Goal: Find specific page/section: Find specific page/section

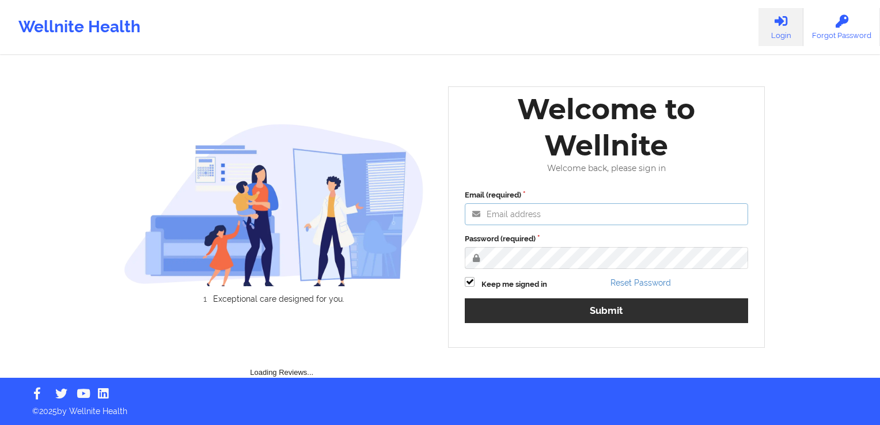
type input "[PERSON_NAME][EMAIL_ADDRESS][DOMAIN_NAME]"
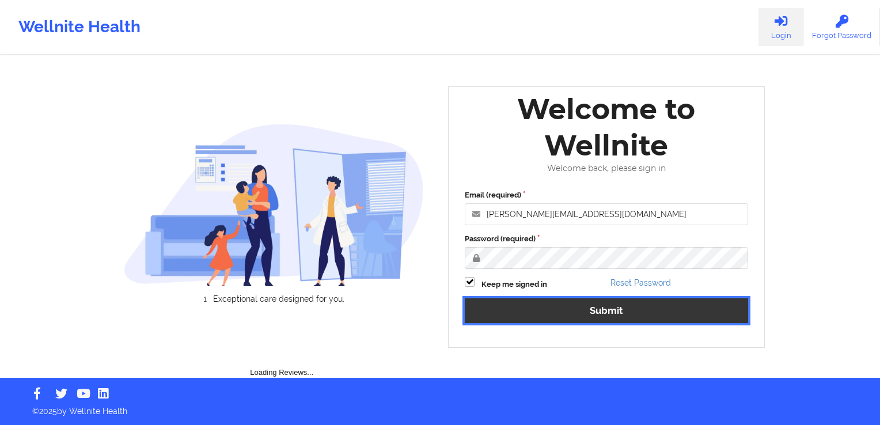
click at [597, 305] on button "Submit" at bounding box center [606, 310] width 283 height 25
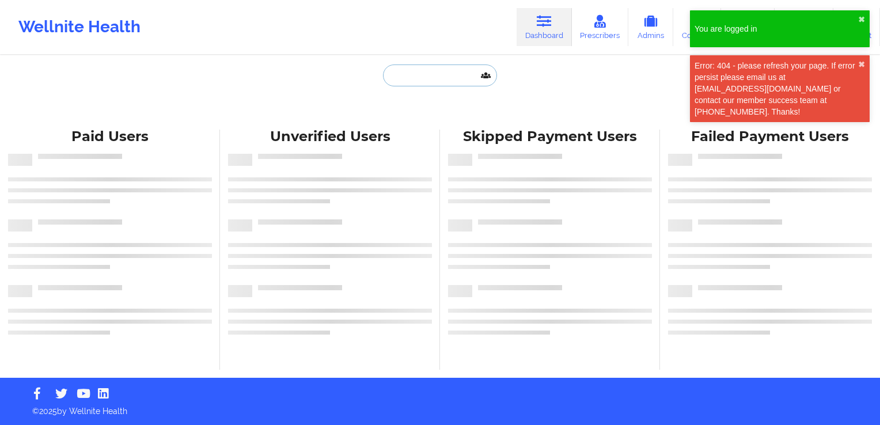
click at [428, 81] on input "text" at bounding box center [440, 76] width 114 height 22
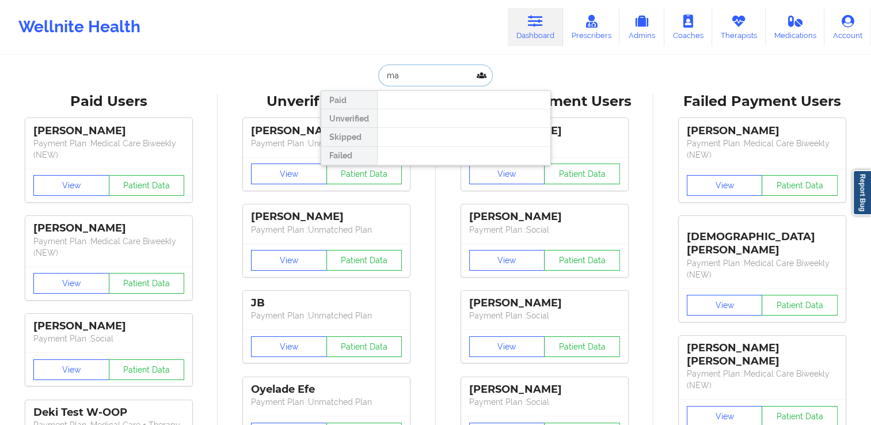
type input "m"
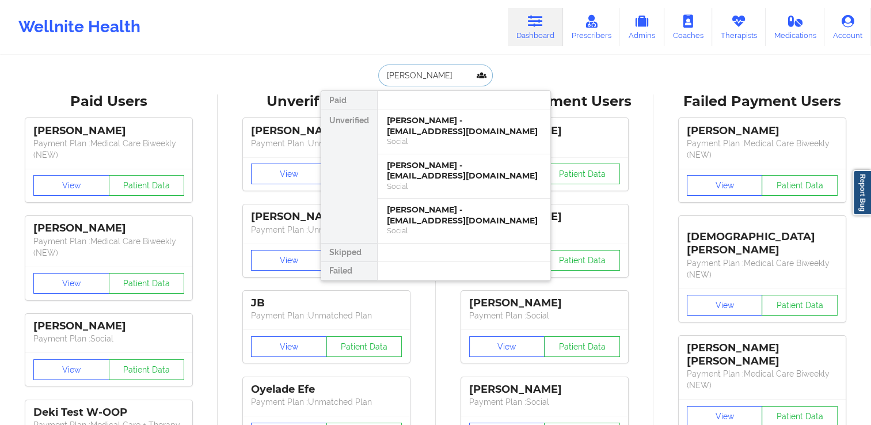
type input "[PERSON_NAME]"
click at [468, 179] on div "[PERSON_NAME] - [EMAIL_ADDRESS][DOMAIN_NAME]" at bounding box center [464, 170] width 154 height 21
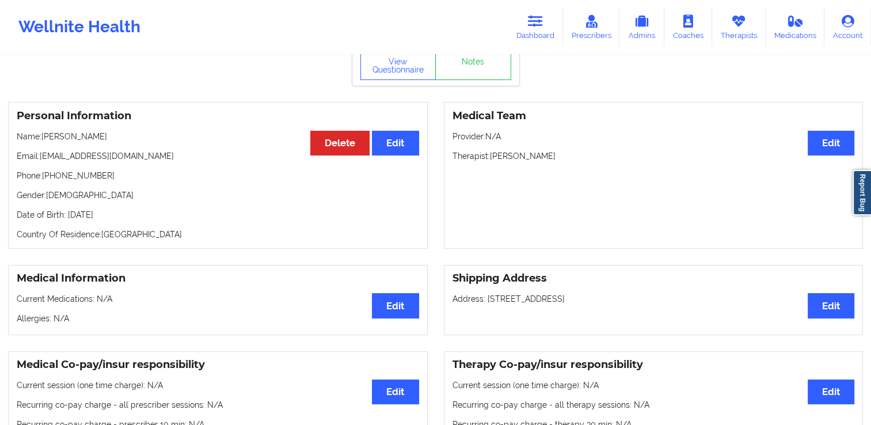
scroll to position [58, 0]
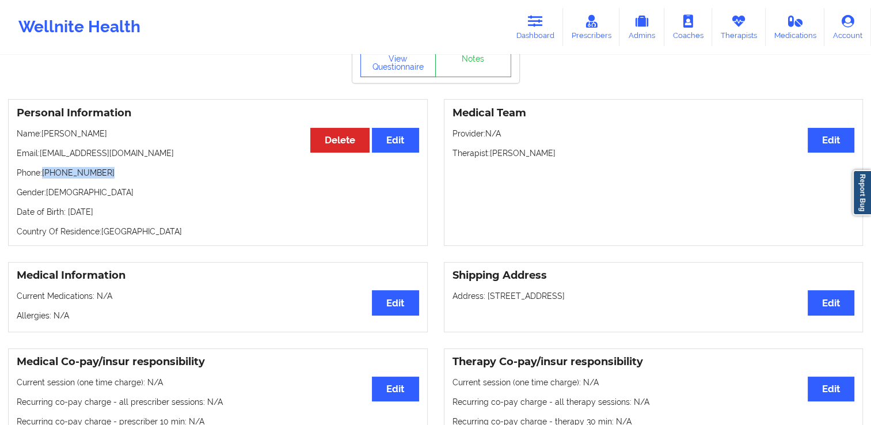
drag, startPoint x: 43, startPoint y: 174, endPoint x: 104, endPoint y: 179, distance: 61.2
click at [104, 179] on p "Phone: [PHONE_NUMBER]" at bounding box center [218, 173] width 403 height 12
copy p "[PHONE_NUMBER]"
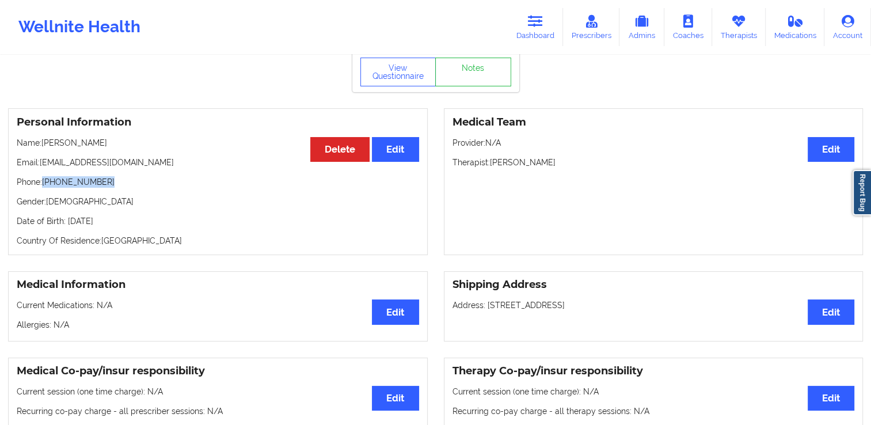
scroll to position [23, 0]
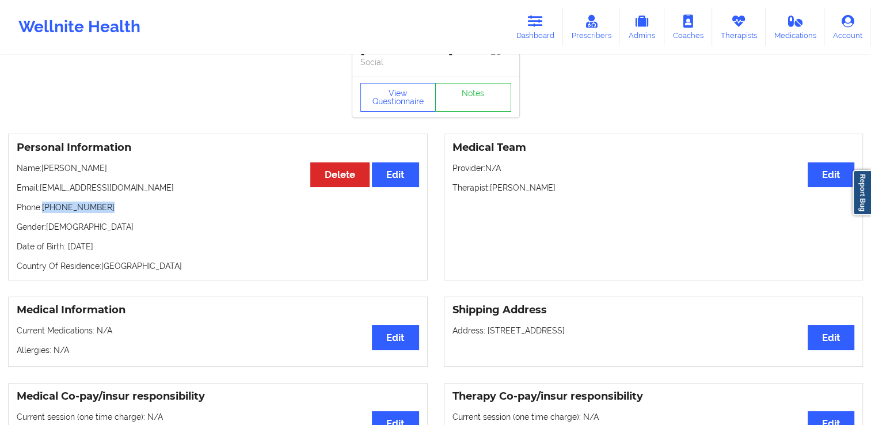
drag, startPoint x: 41, startPoint y: 191, endPoint x: 168, endPoint y: 196, distance: 126.8
click at [168, 194] on p "Email: [EMAIL_ADDRESS][DOMAIN_NAME]" at bounding box center [218, 188] width 403 height 12
copy p "[EMAIL_ADDRESS][DOMAIN_NAME]"
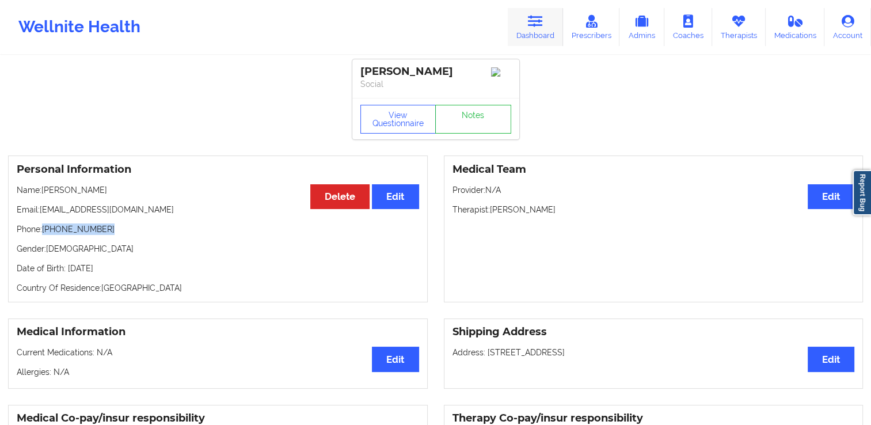
scroll to position [0, 0]
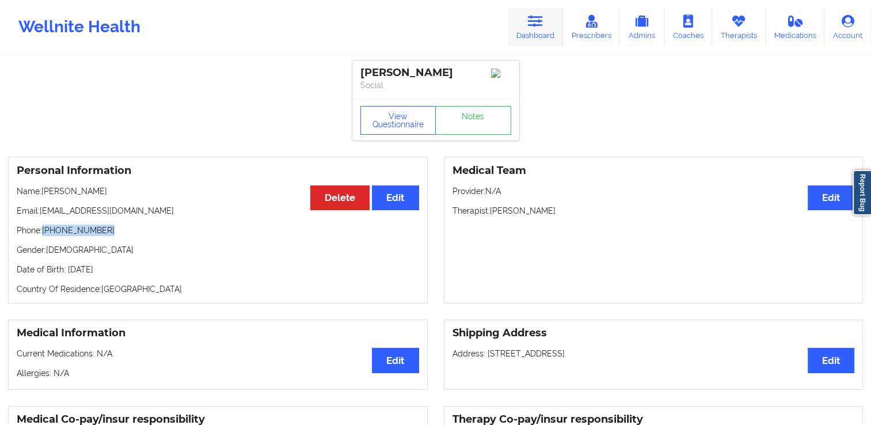
click at [533, 25] on icon at bounding box center [535, 21] width 15 height 13
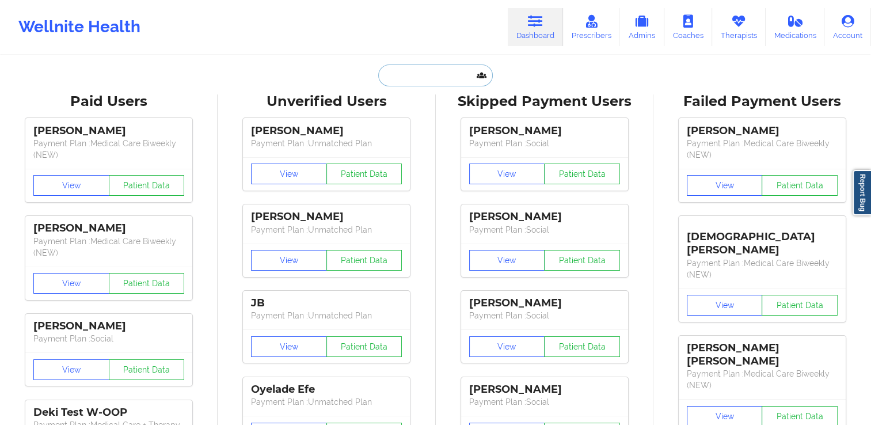
click at [439, 75] on input "text" at bounding box center [435, 76] width 114 height 22
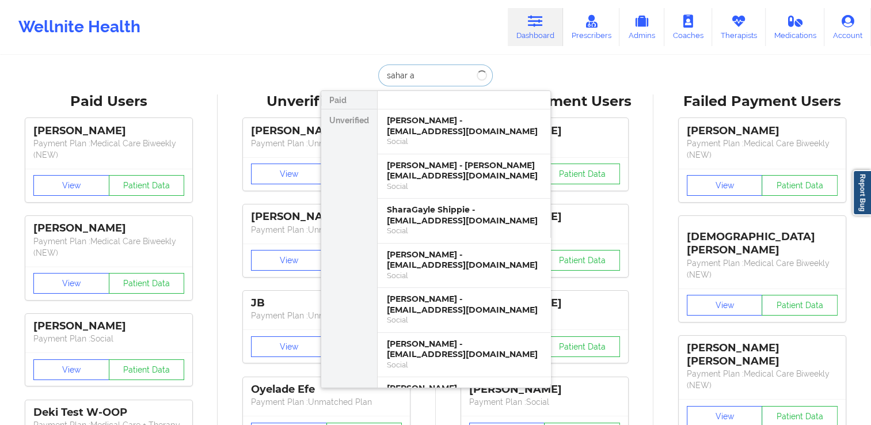
type input "sahar al"
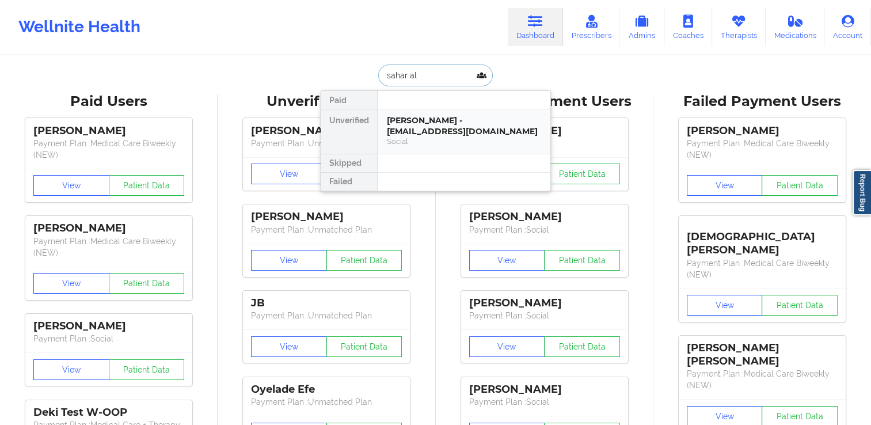
click at [452, 136] on div "Social" at bounding box center [464, 141] width 154 height 10
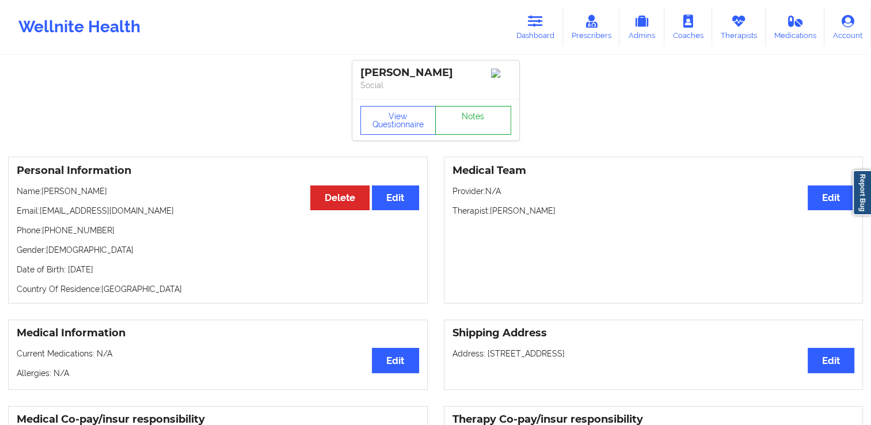
click at [484, 117] on link "Notes" at bounding box center [473, 120] width 76 height 29
